Goal: Task Accomplishment & Management: Use online tool/utility

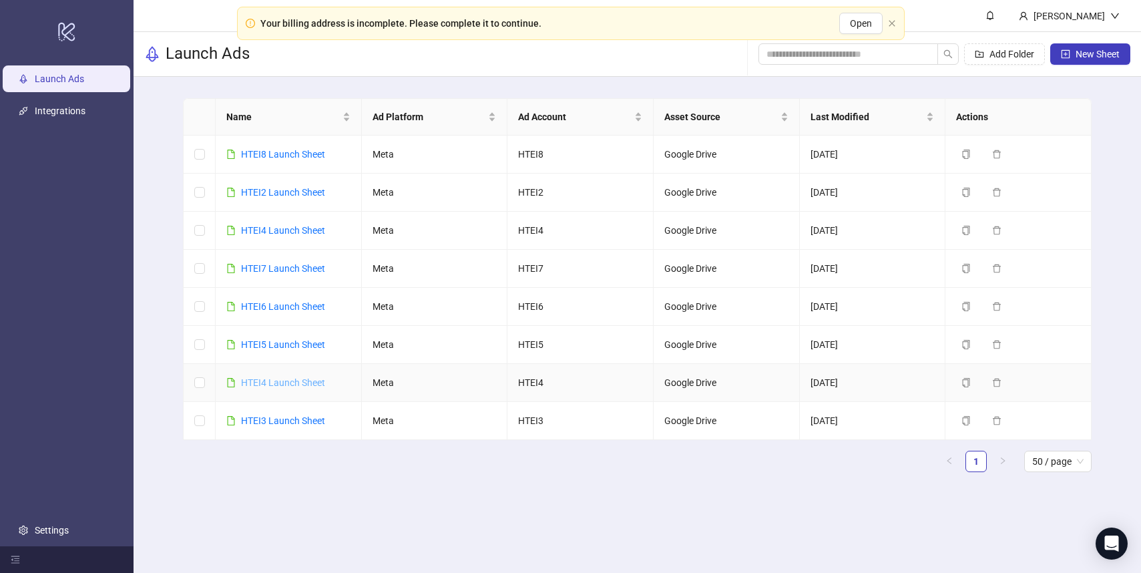
click at [303, 384] on link "HTEI4 Launch Sheet" at bounding box center [283, 382] width 84 height 11
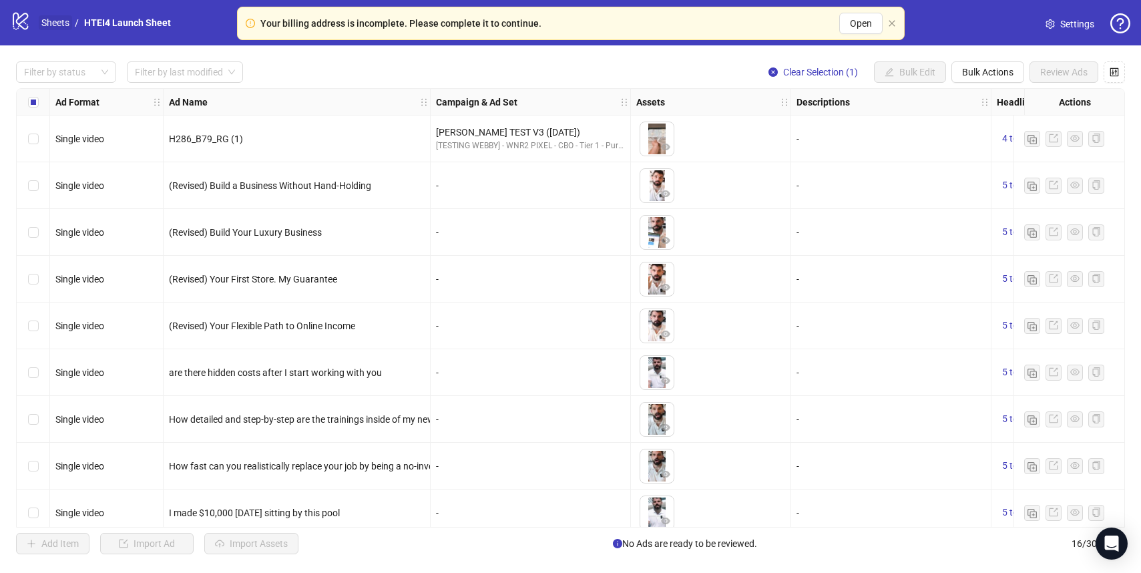
click at [56, 19] on link "Sheets" at bounding box center [55, 22] width 33 height 15
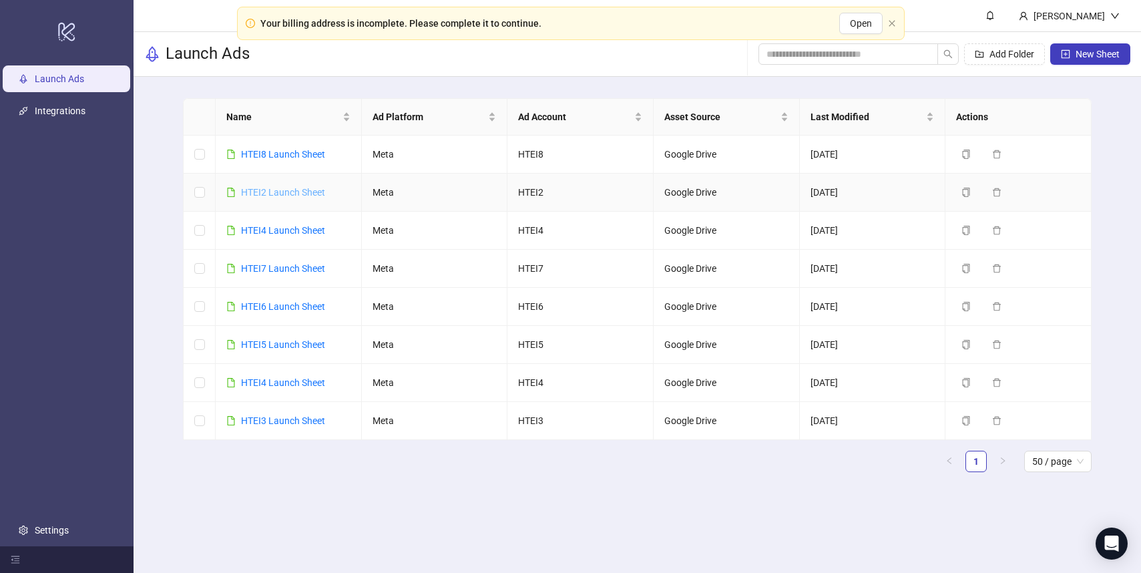
drag, startPoint x: 275, startPoint y: 191, endPoint x: 275, endPoint y: 229, distance: 38.1
click at [274, 229] on link "HTEI4 Launch Sheet" at bounding box center [283, 230] width 84 height 11
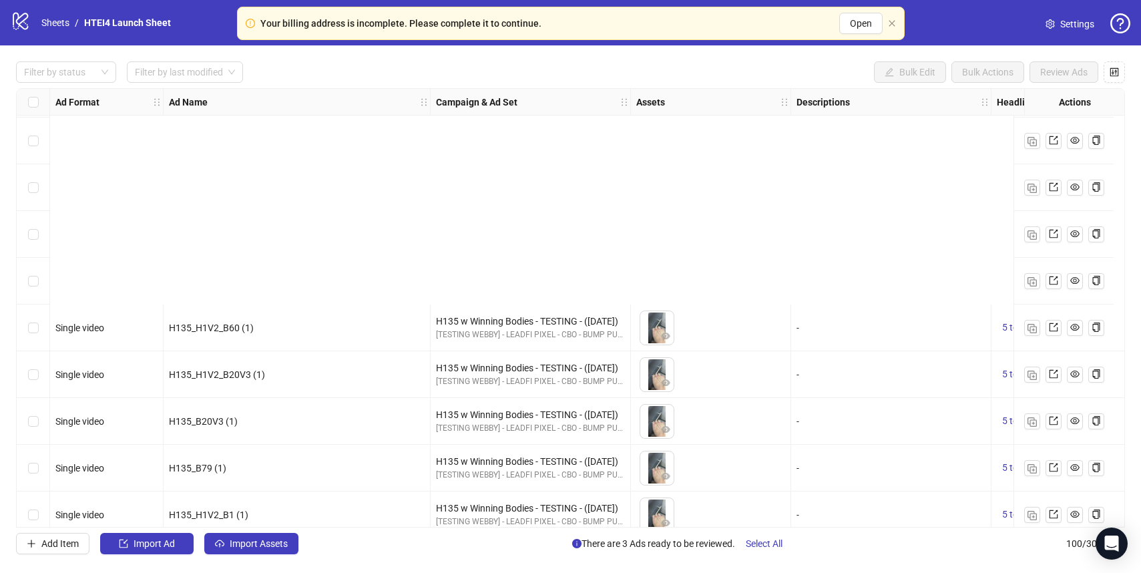
scroll to position [4267, 0]
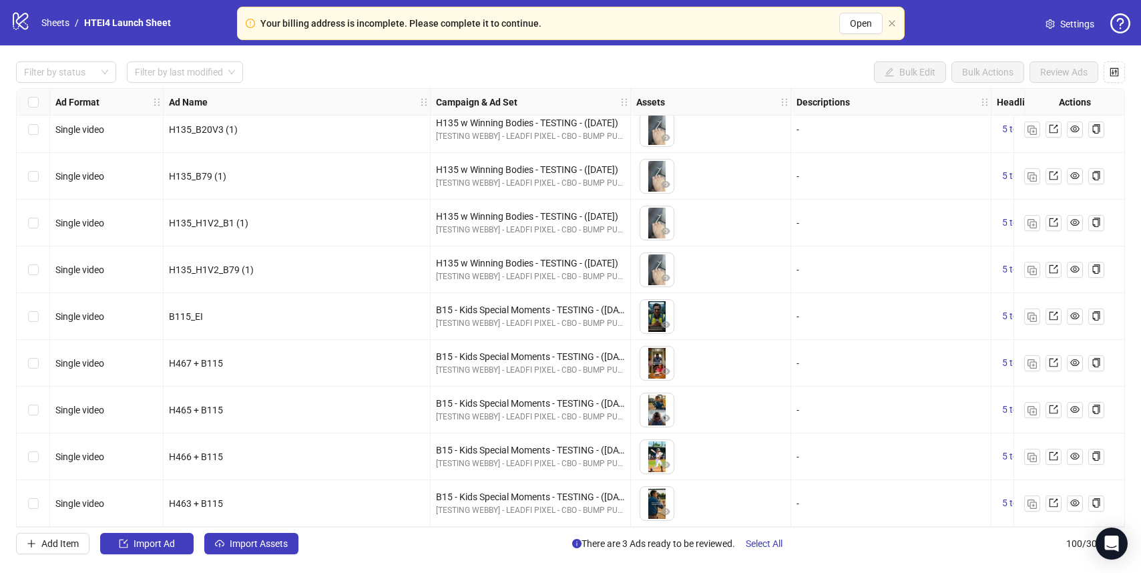
click at [39, 495] on div "Select row 100" at bounding box center [33, 503] width 33 height 47
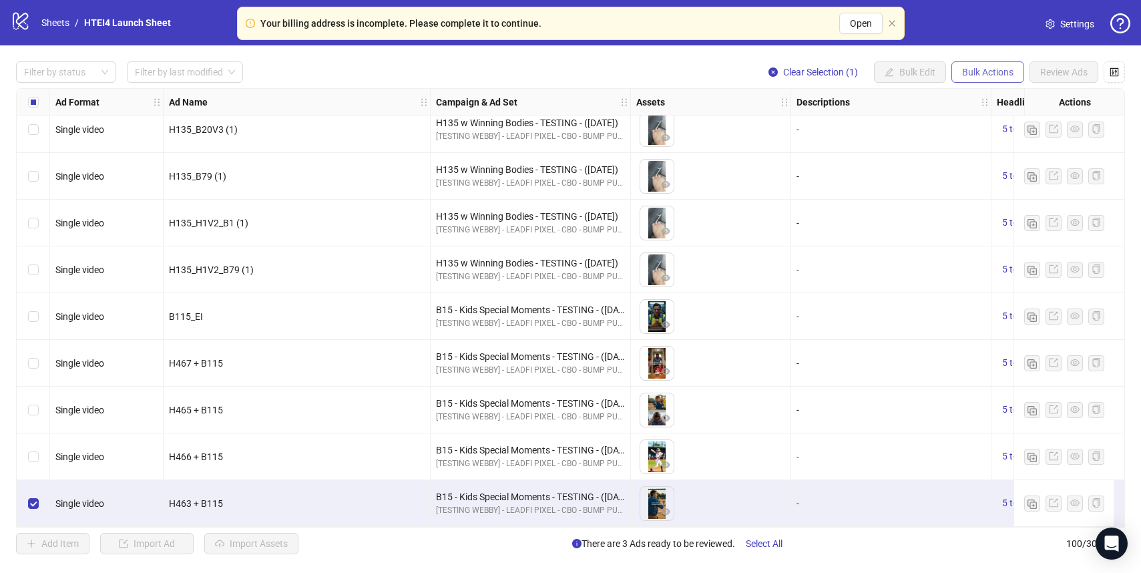
click at [989, 65] on button "Bulk Actions" at bounding box center [987, 71] width 73 height 21
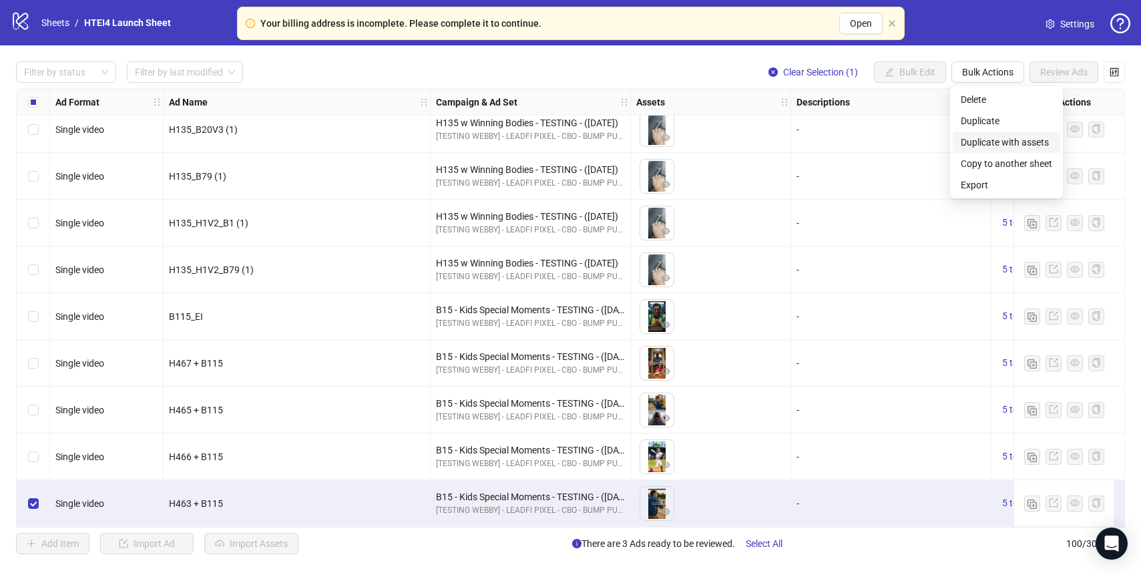
click at [989, 146] on span "Duplicate with assets" at bounding box center [1006, 142] width 91 height 15
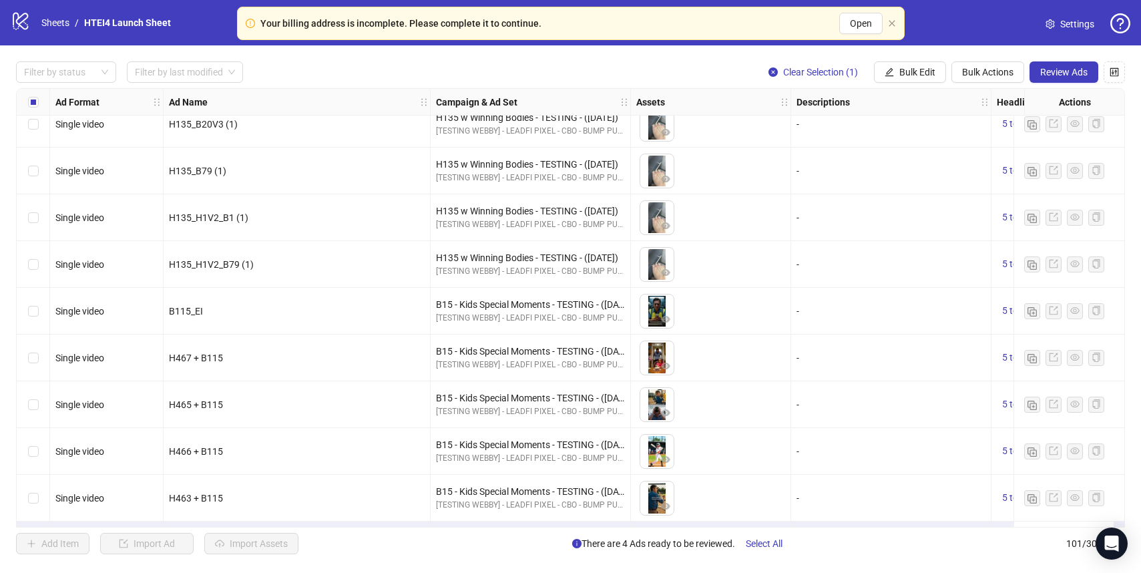
scroll to position [4314, 0]
